Goal: Information Seeking & Learning: Learn about a topic

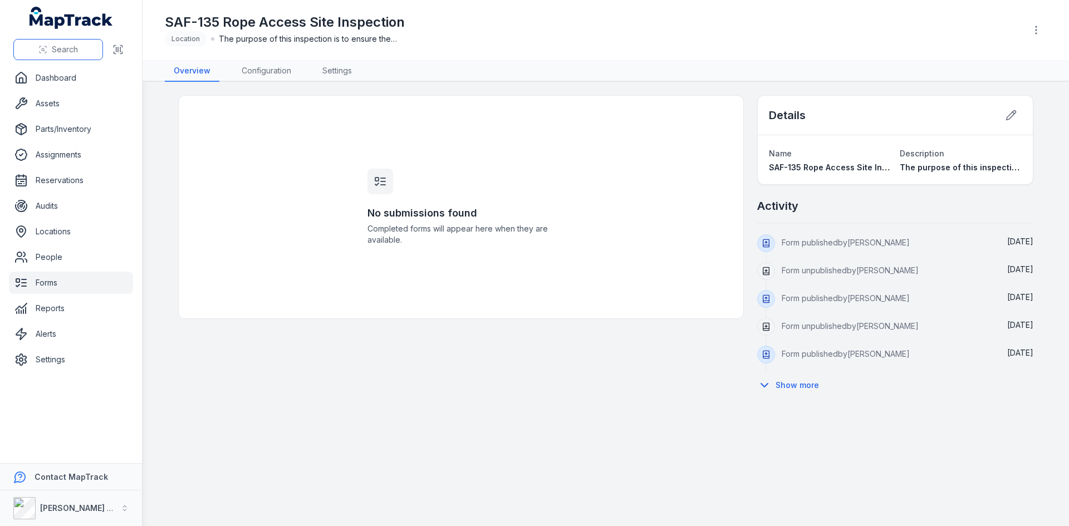
click at [56, 47] on span "Search" at bounding box center [65, 49] width 26 height 11
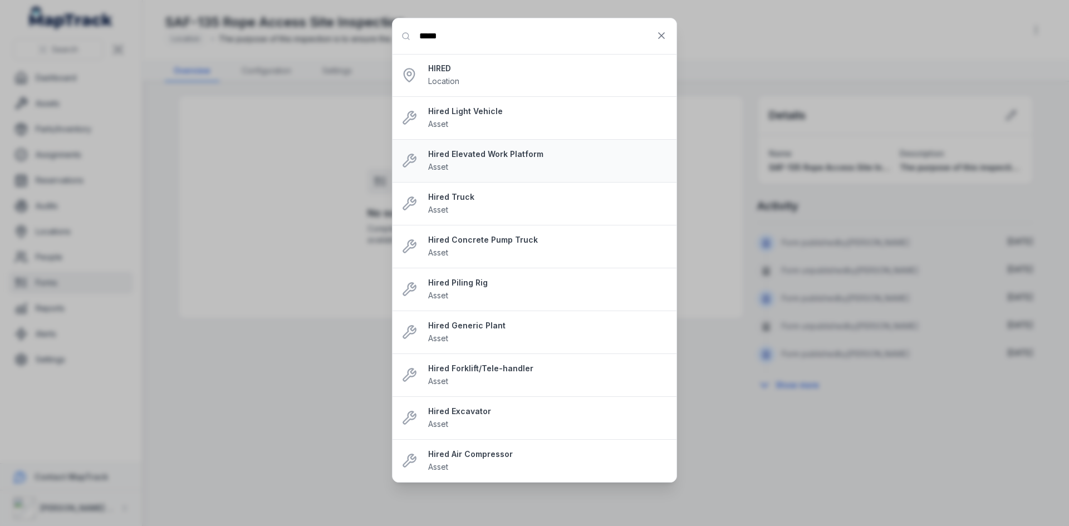
type input "*****"
click at [459, 172] on div "Hired Elevated Work Platform Asset" at bounding box center [548, 161] width 240 height 25
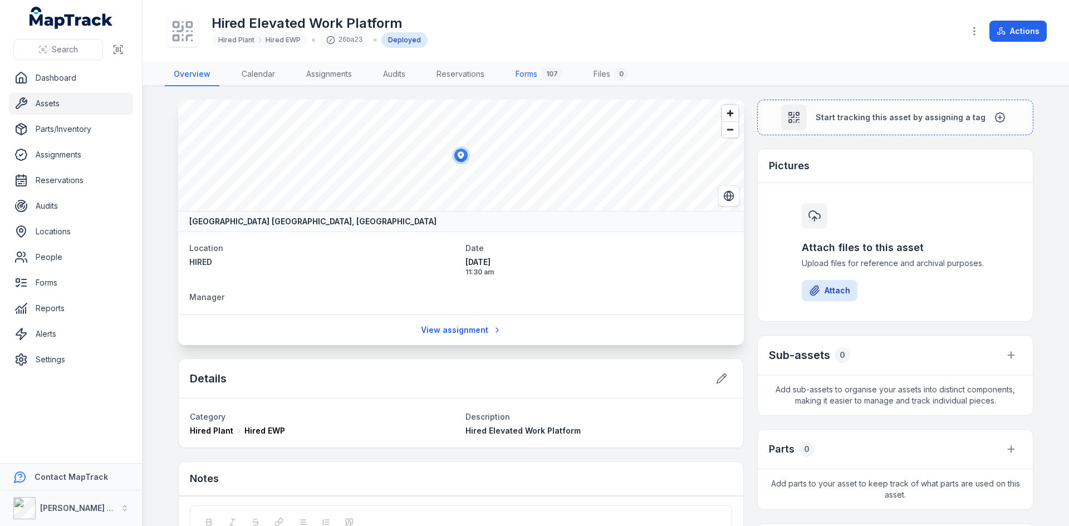
click at [536, 69] on link "Forms 107" at bounding box center [539, 74] width 65 height 23
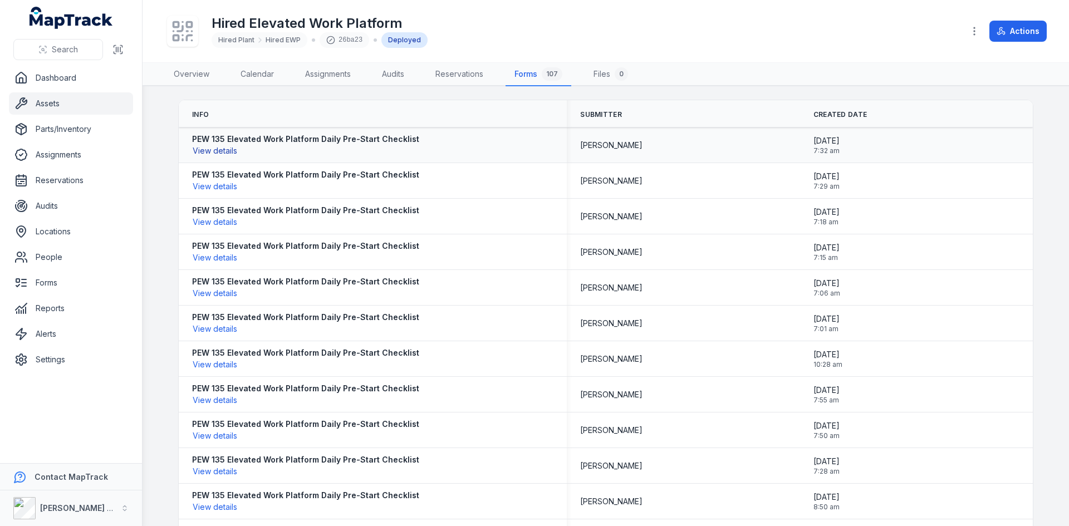
click at [223, 152] on button "View details" at bounding box center [215, 151] width 46 height 12
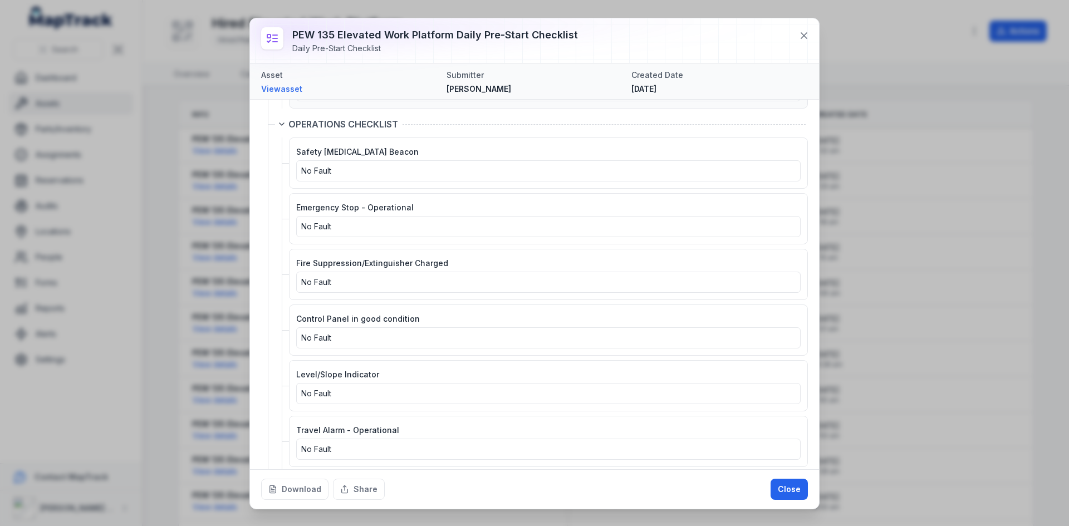
scroll to position [390, 0]
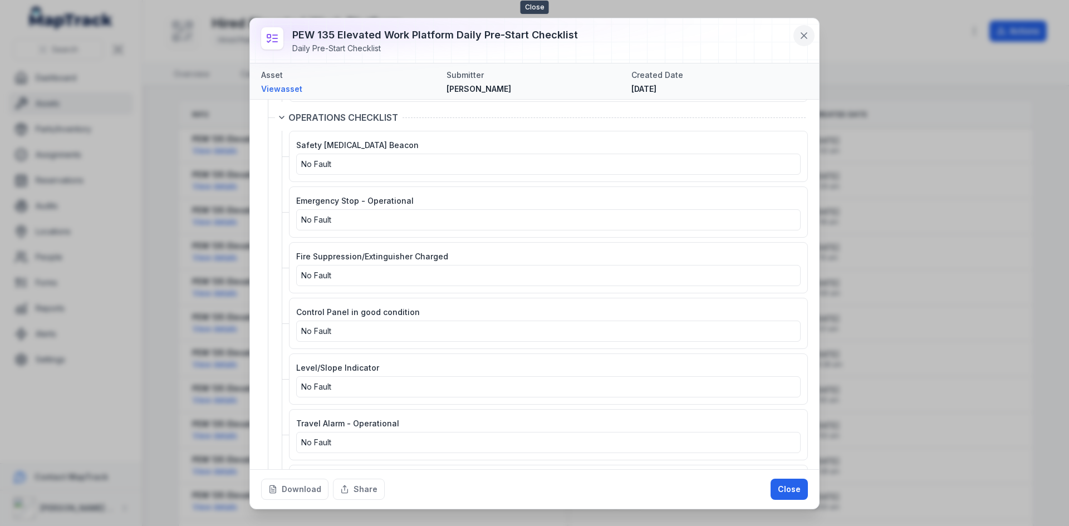
click at [712, 33] on icon at bounding box center [804, 35] width 11 height 11
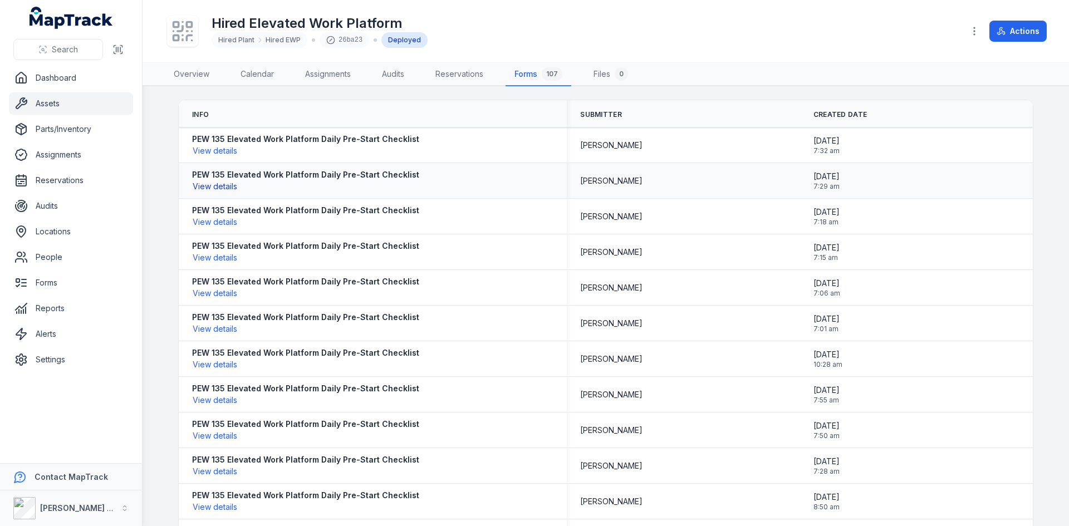
click at [229, 185] on button "View details" at bounding box center [215, 186] width 46 height 12
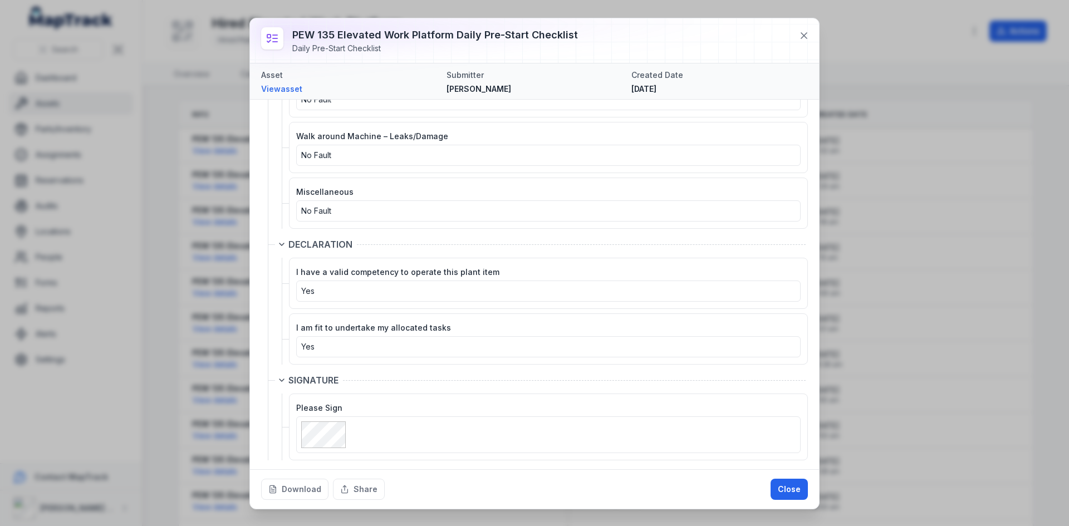
scroll to position [1515, 0]
click at [712, 36] on icon at bounding box center [804, 35] width 11 height 11
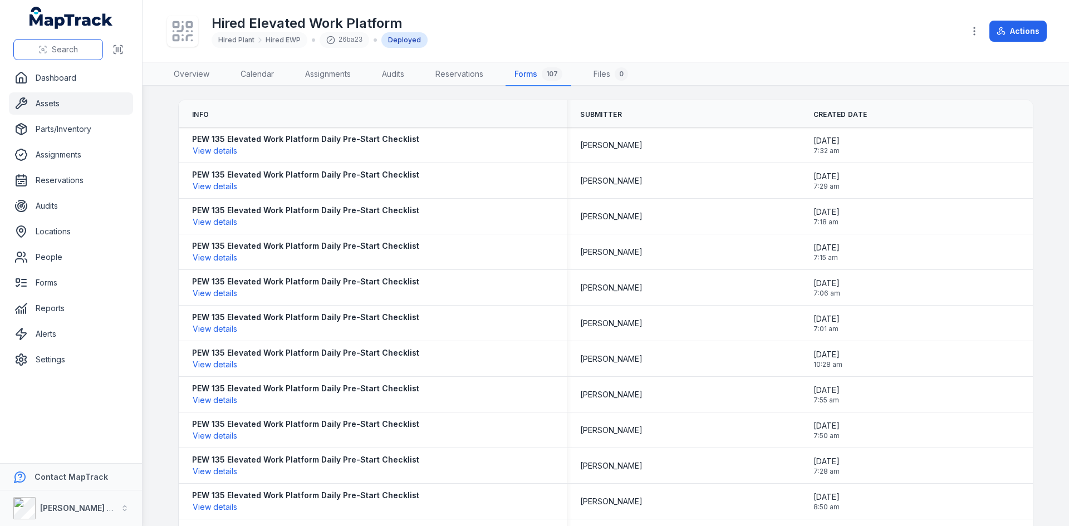
click at [43, 48] on icon at bounding box center [42, 49] width 9 height 9
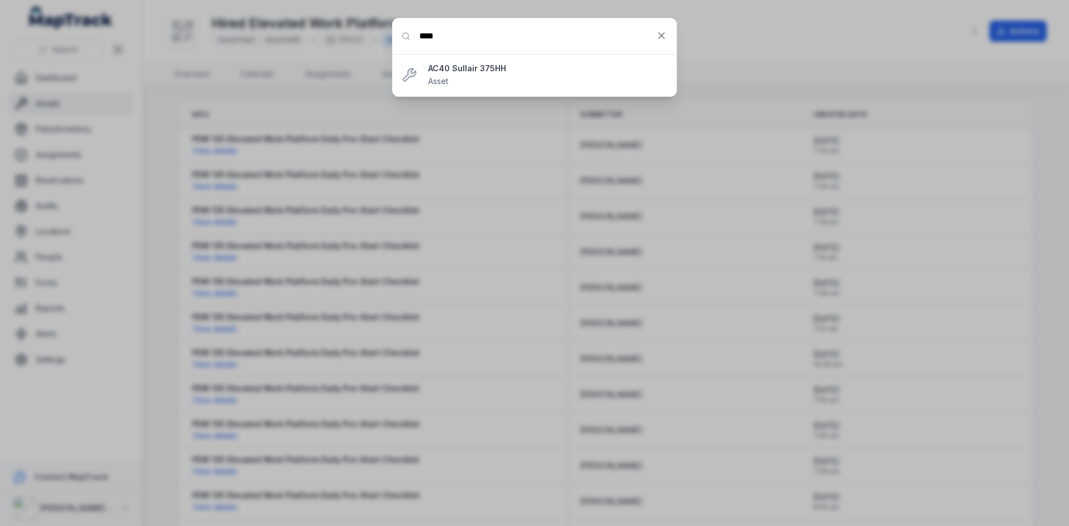
type input "****"
click at [482, 76] on div "AC40 Sullair 375HH Asset" at bounding box center [548, 75] width 240 height 25
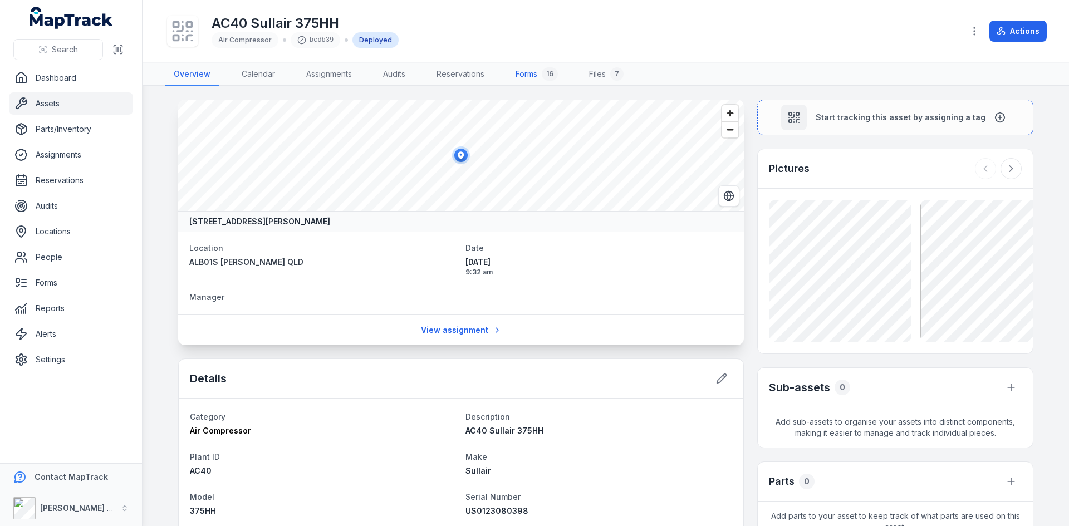
click at [533, 68] on link "Forms 16" at bounding box center [537, 74] width 60 height 23
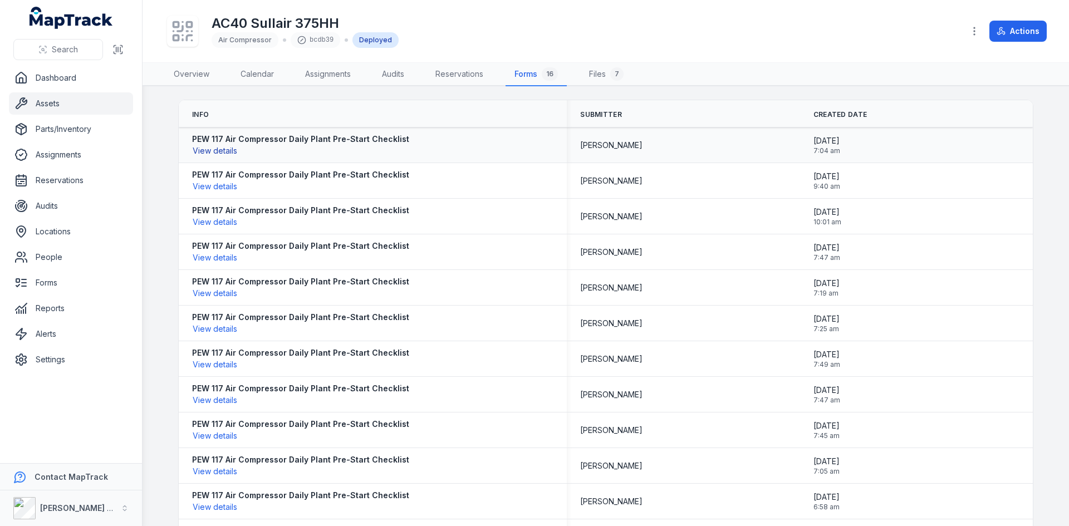
click at [213, 152] on button "View details" at bounding box center [215, 151] width 46 height 12
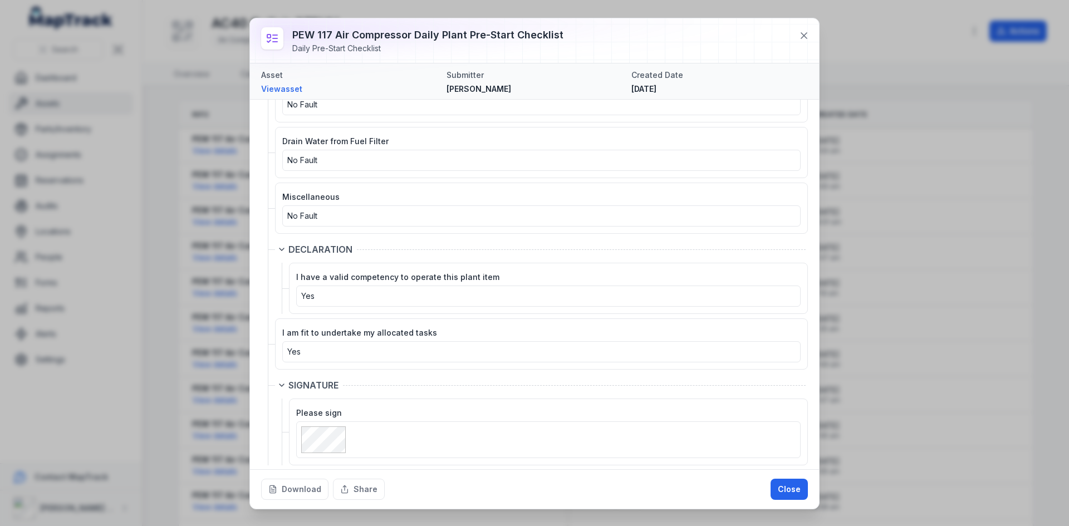
scroll to position [2237, 0]
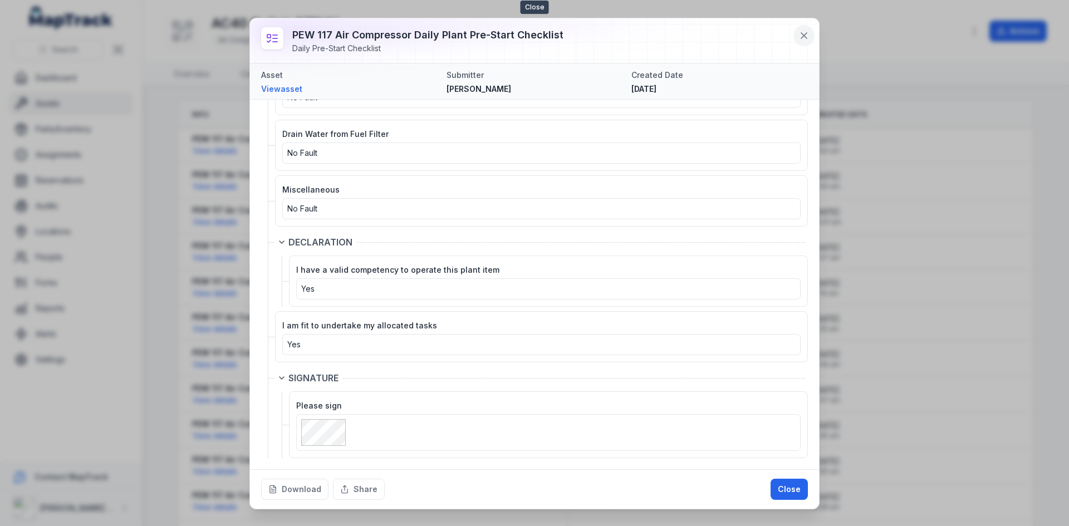
click at [712, 31] on icon at bounding box center [804, 35] width 11 height 11
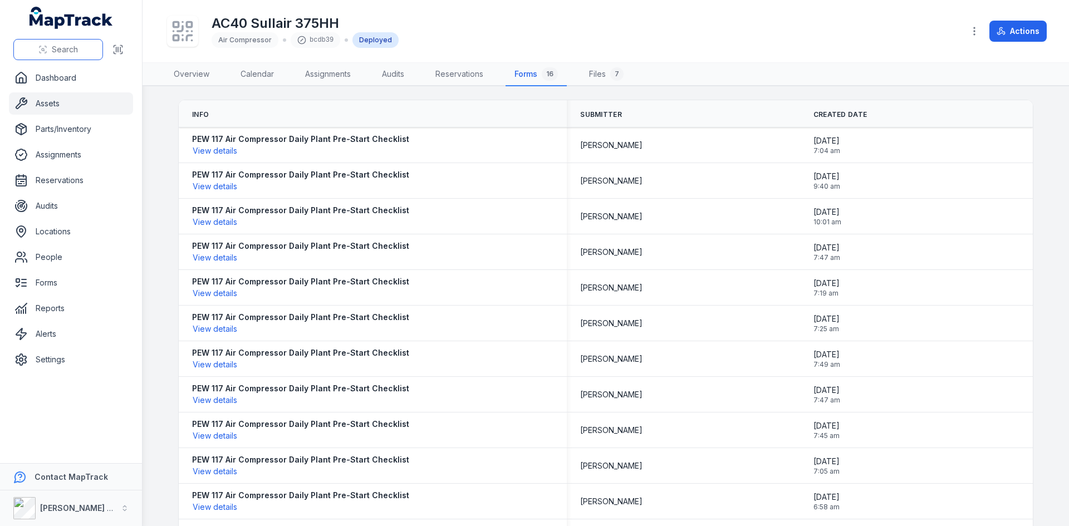
click at [58, 53] on span "Search" at bounding box center [65, 49] width 26 height 11
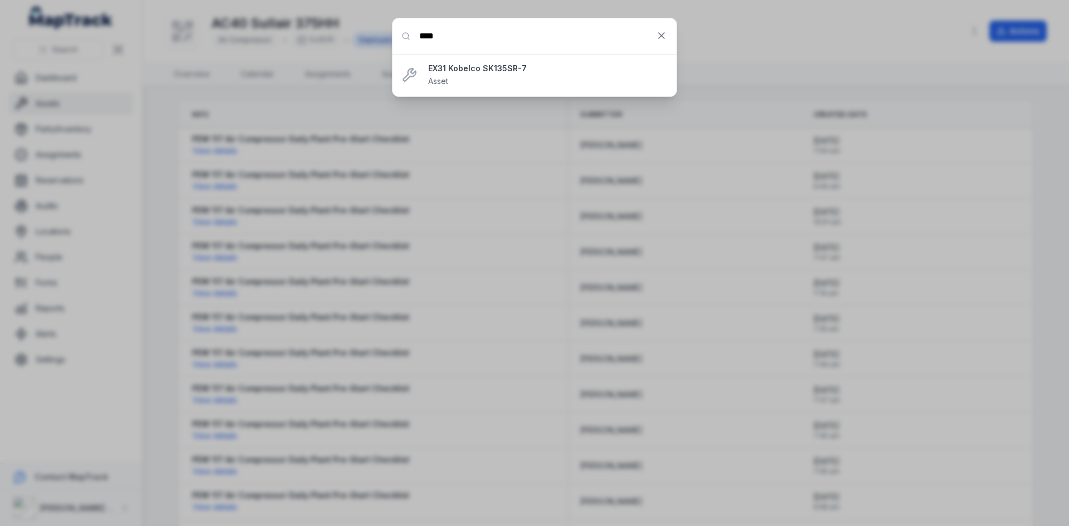
type input "****"
click at [474, 72] on strong "EX31 Kobelco SK135SR-7" at bounding box center [548, 68] width 240 height 11
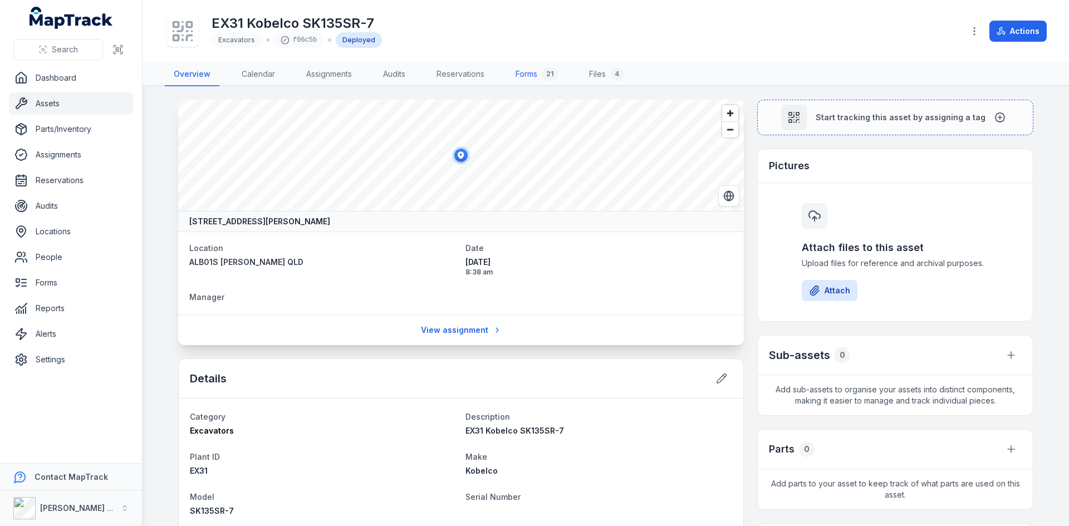
click at [531, 78] on link "Forms 21" at bounding box center [537, 74] width 60 height 23
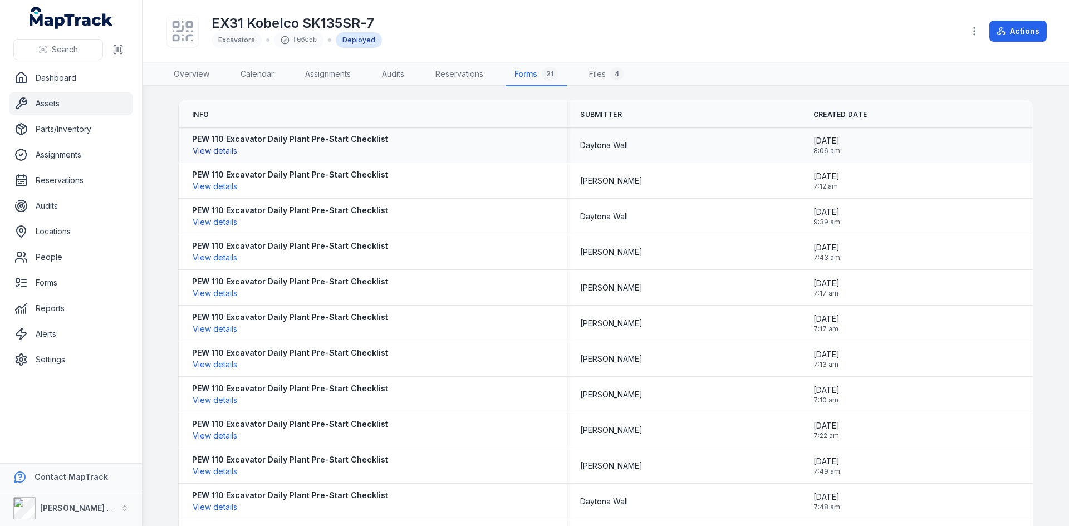
click at [215, 152] on button "View details" at bounding box center [215, 151] width 46 height 12
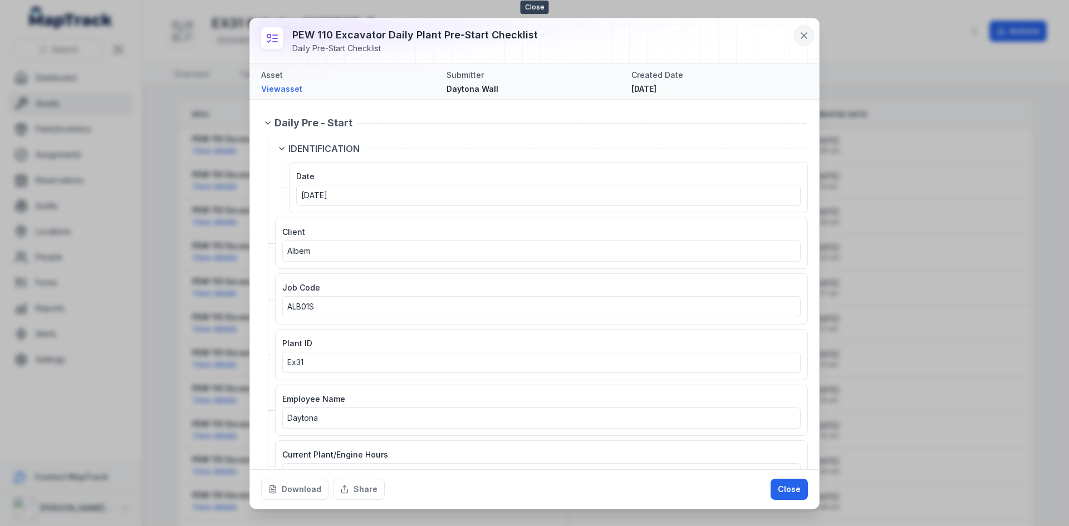
click at [712, 39] on icon at bounding box center [804, 35] width 11 height 11
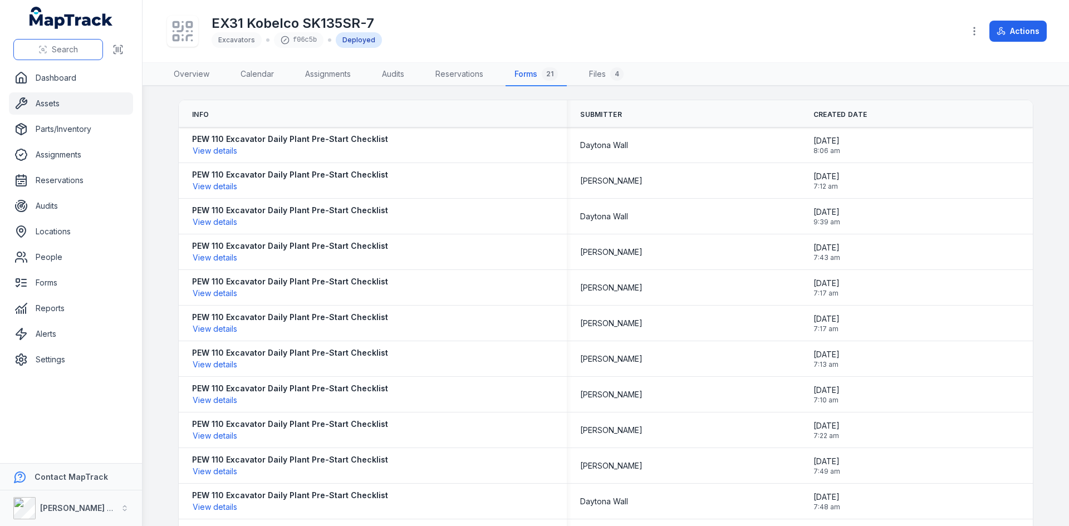
click at [89, 48] on button "Search" at bounding box center [58, 49] width 90 height 21
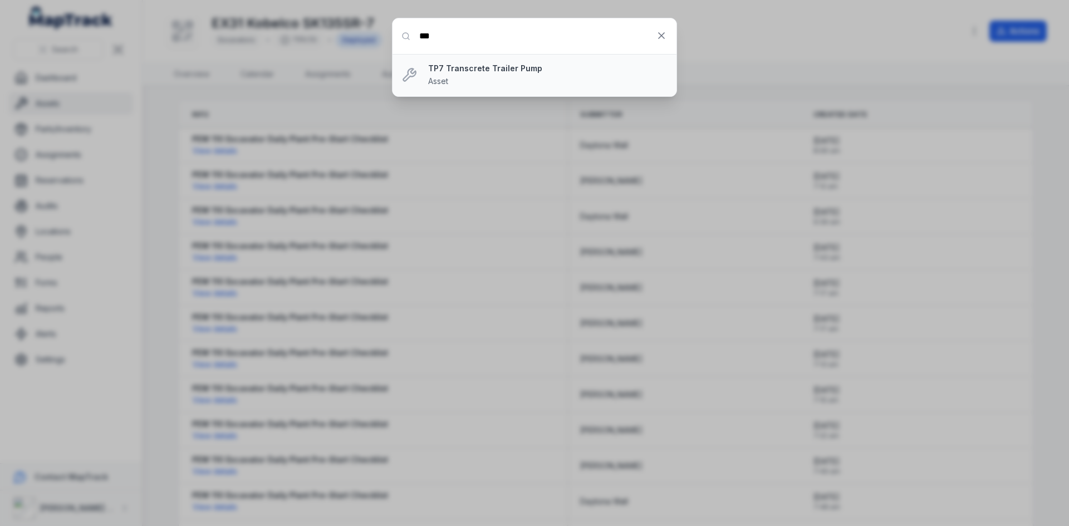
type input "***"
click at [487, 70] on strong "TP7 Transcrete Trailer Pump" at bounding box center [548, 68] width 240 height 11
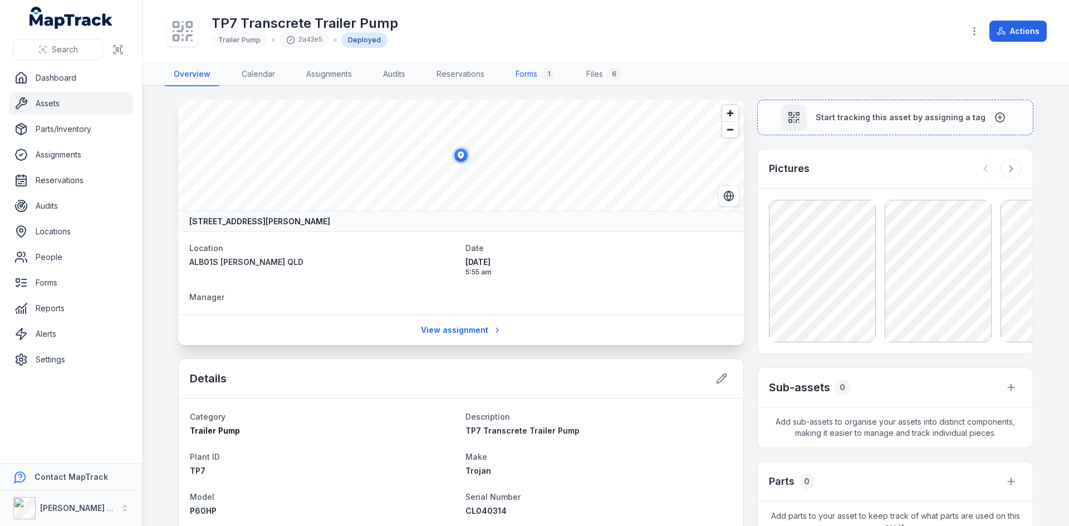
click at [538, 74] on link "Forms 1" at bounding box center [535, 74] width 57 height 23
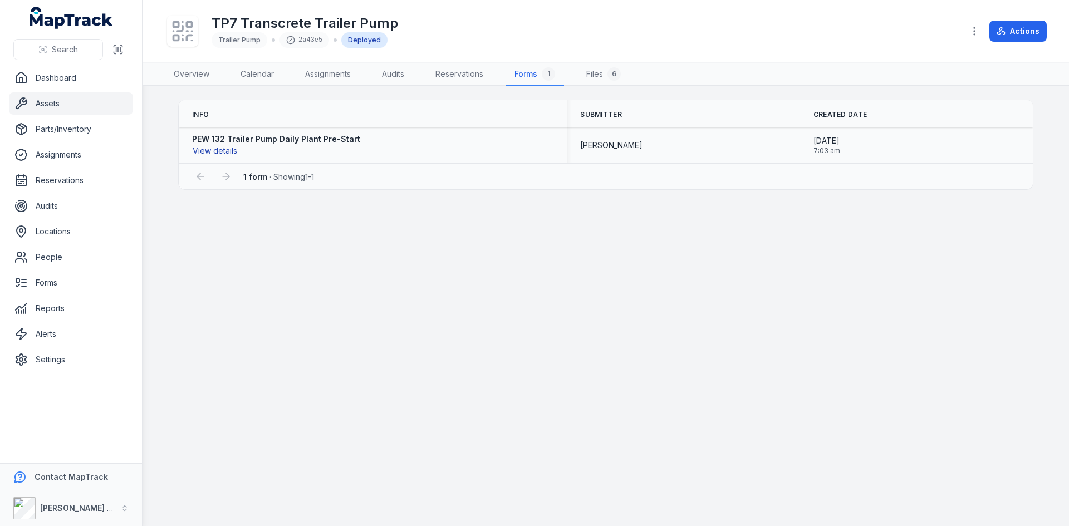
click at [222, 146] on button "View details" at bounding box center [215, 151] width 46 height 12
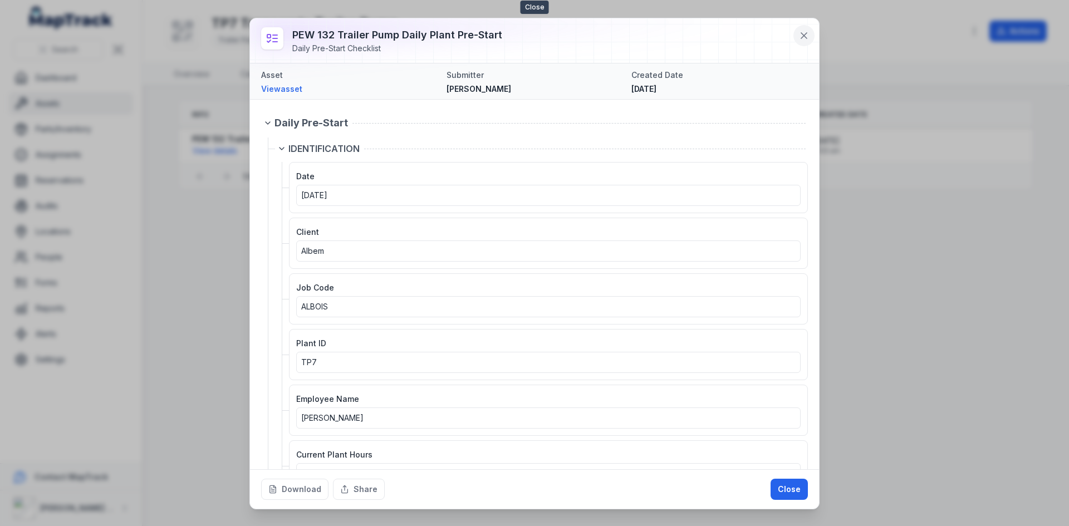
click at [805, 34] on icon at bounding box center [804, 35] width 11 height 11
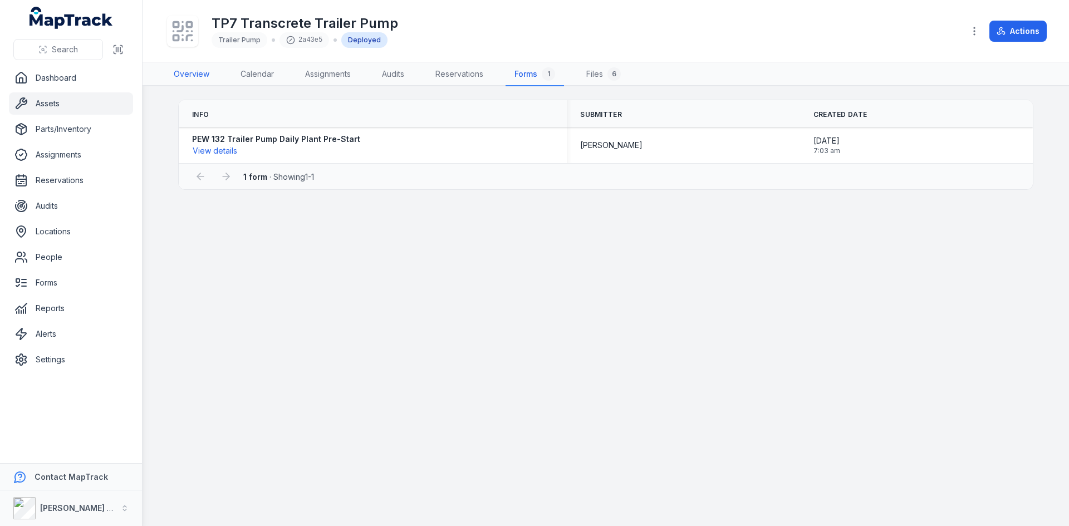
click at [189, 75] on link "Overview" at bounding box center [191, 74] width 53 height 23
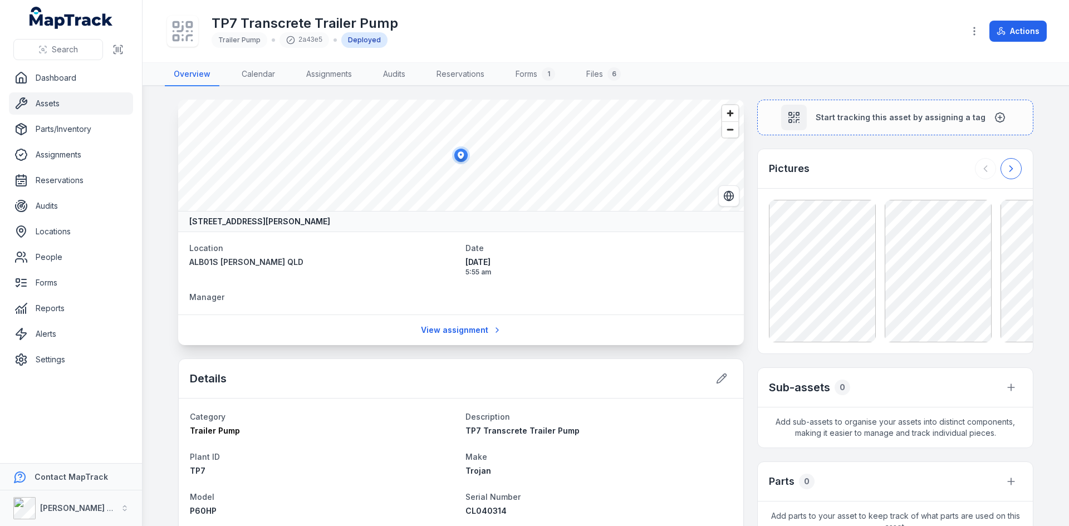
click at [1009, 173] on icon at bounding box center [1011, 168] width 11 height 11
click at [1009, 173] on div at bounding box center [998, 168] width 47 height 21
